Goal: Transaction & Acquisition: Book appointment/travel/reservation

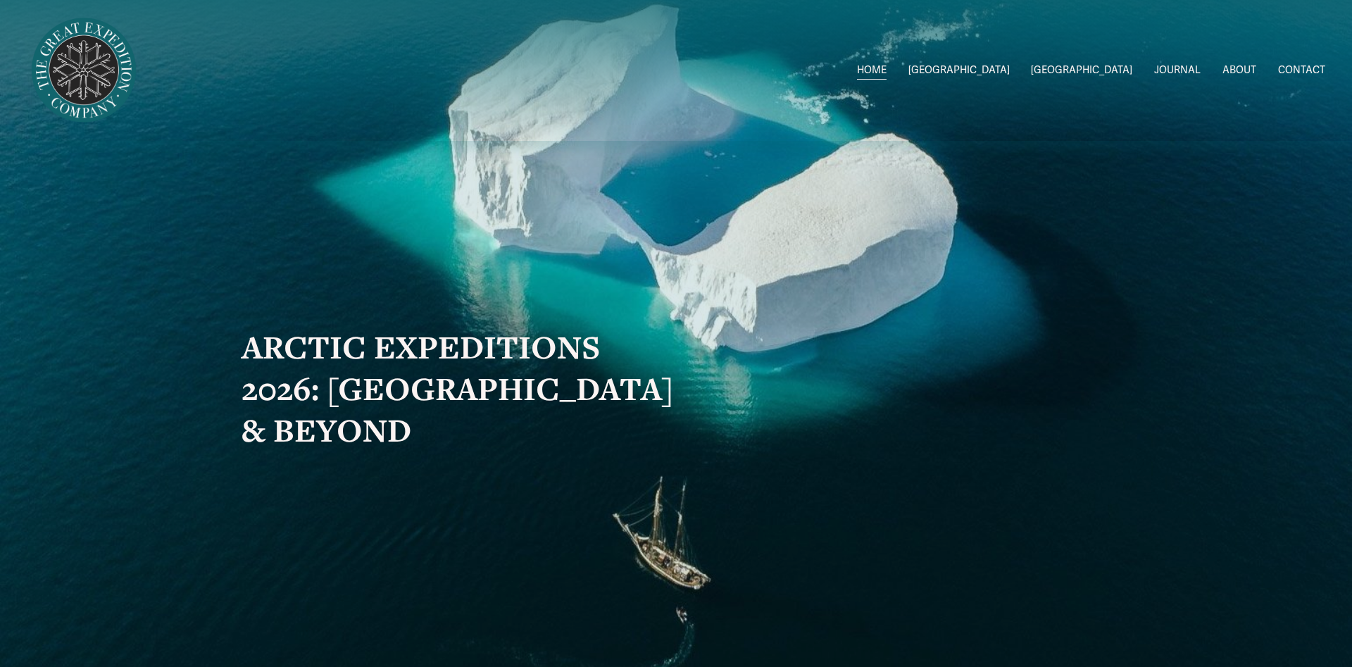
click at [0, 0] on span "2026 Expeditions" at bounding box center [0, 0] width 0 height 0
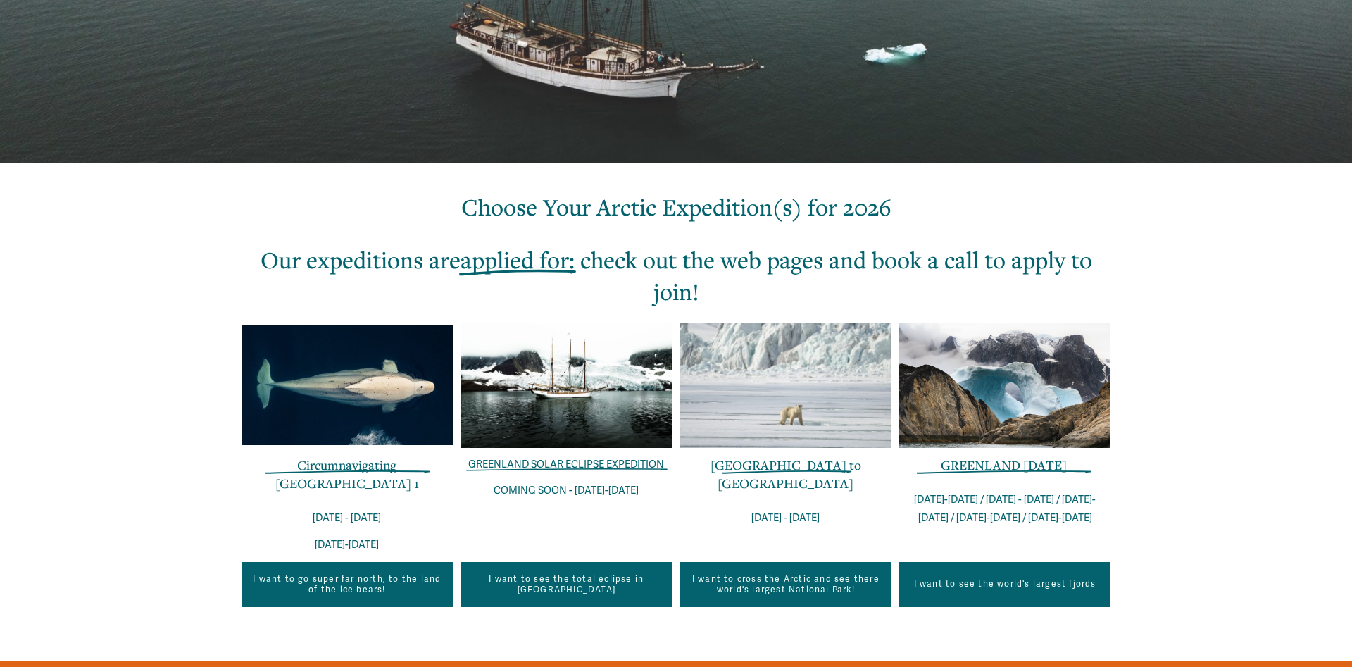
scroll to position [359, 0]
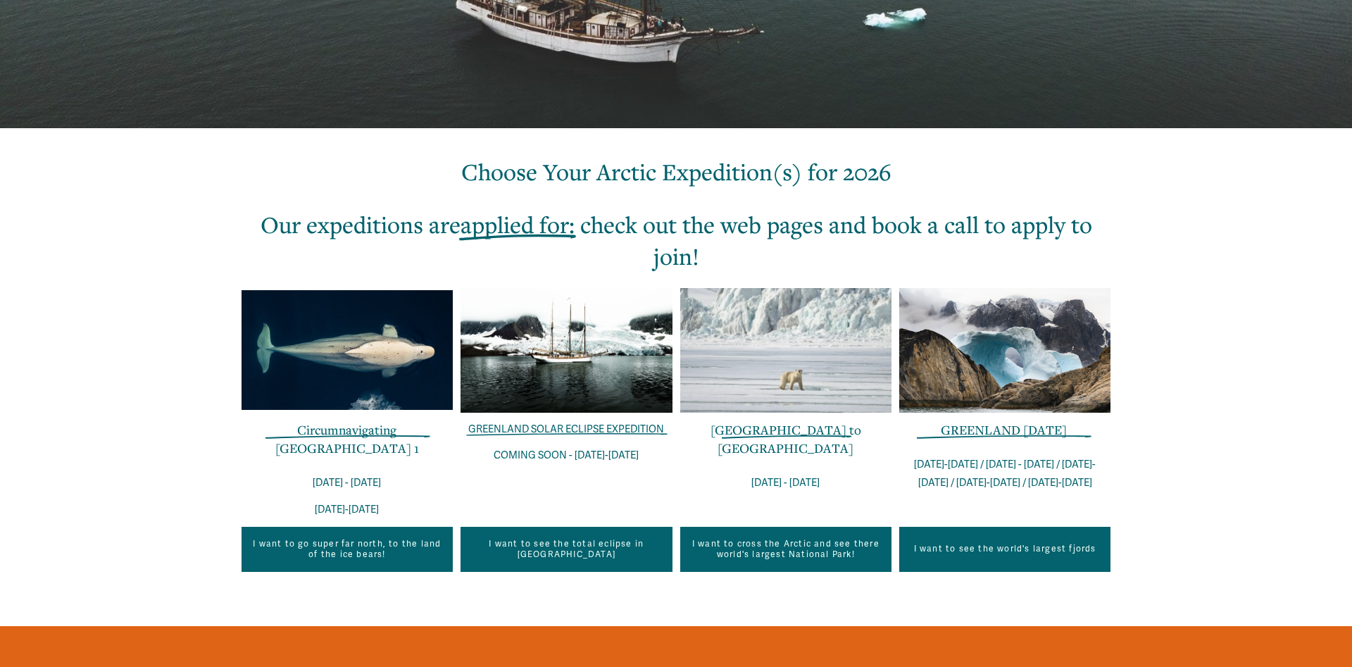
click at [1010, 426] on link "GREENLAND IN ONE WEEK" at bounding box center [1004, 429] width 126 height 17
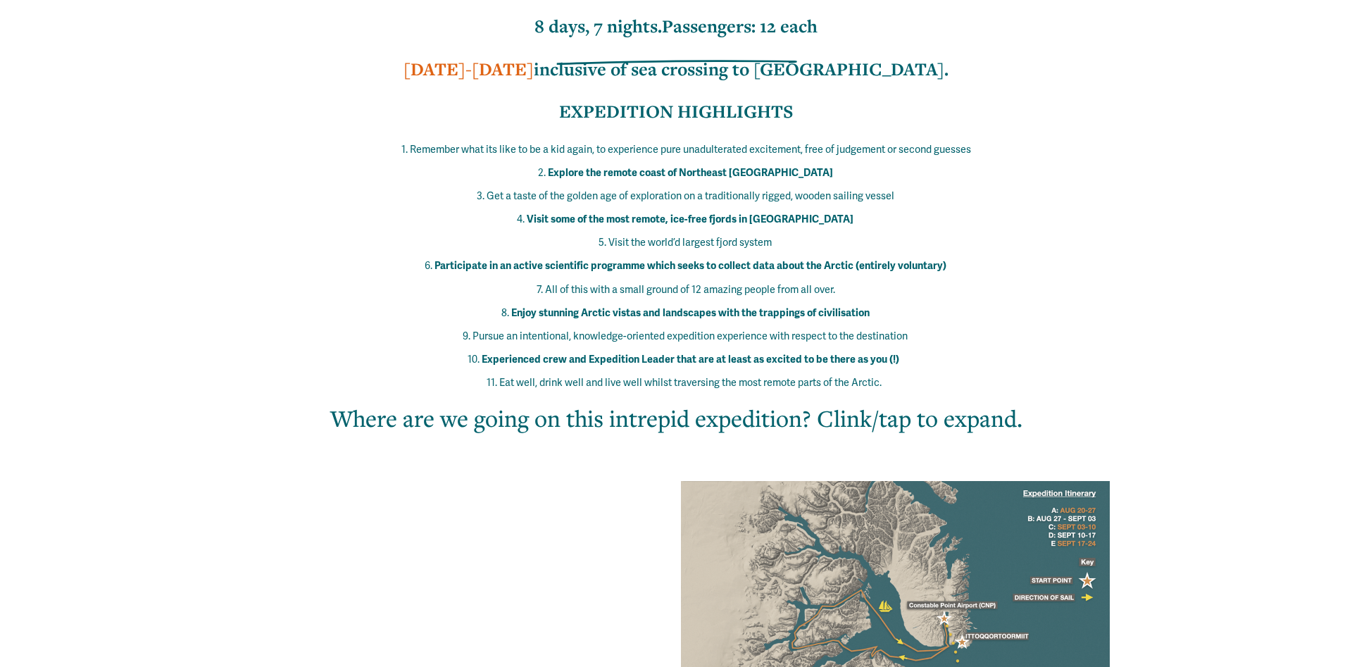
scroll to position [790, 0]
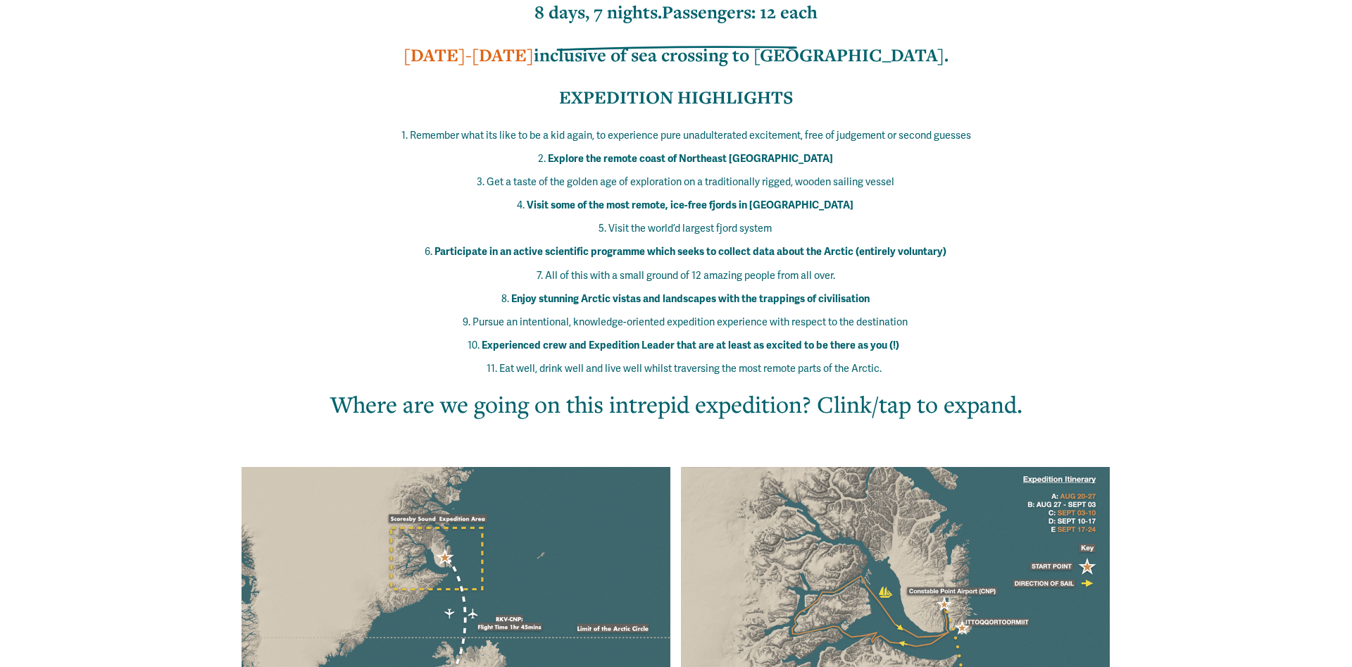
click at [854, 388] on h2 "Where are we going on this intrepid expedition? Clink/tap to expand." at bounding box center [676, 404] width 797 height 32
click at [902, 388] on h2 "Where are we going on this intrepid expedition? Clink/tap to expand." at bounding box center [676, 404] width 797 height 32
click at [983, 388] on h2 "Where are we going on this intrepid expedition? Clink/tap to expand." at bounding box center [676, 404] width 797 height 32
click at [454, 501] on div at bounding box center [457, 595] width 431 height 256
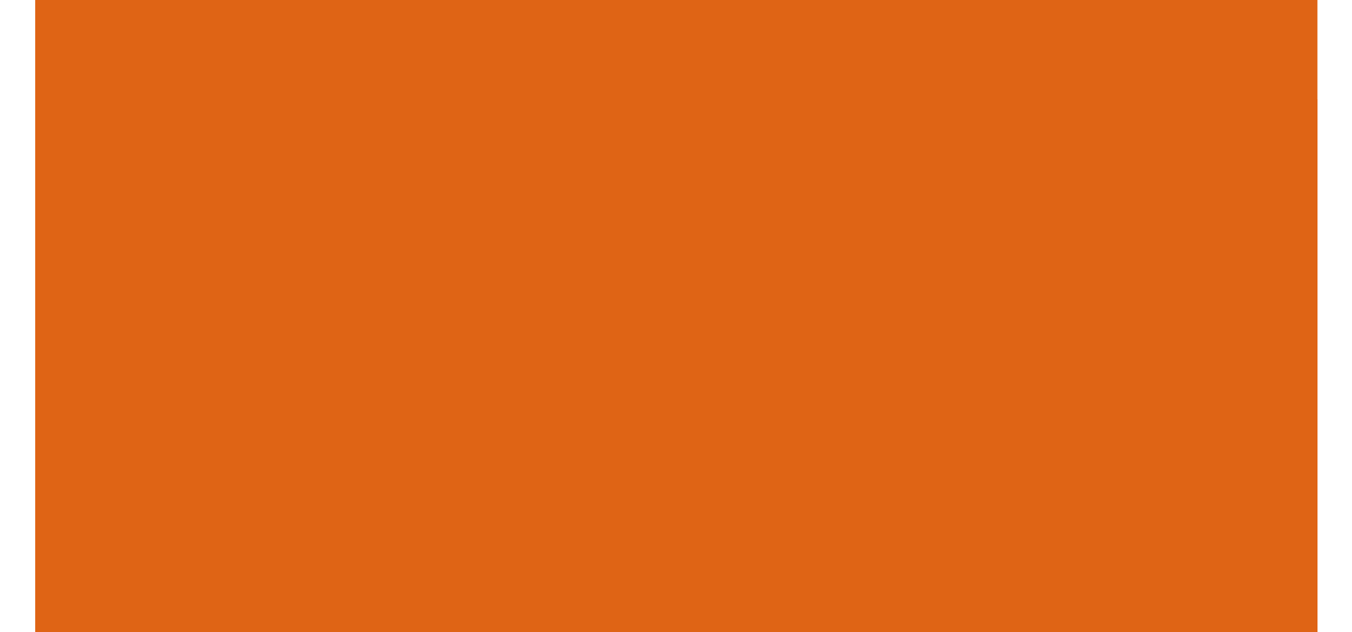
scroll to position [1581, 0]
